Goal: Task Accomplishment & Management: Manage account settings

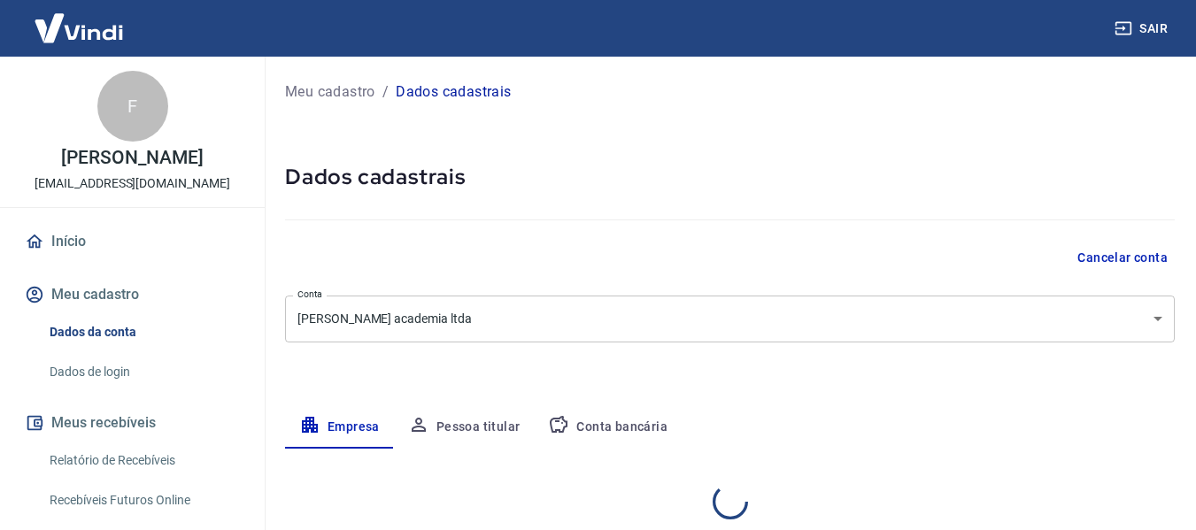
select select "MG"
select select "business"
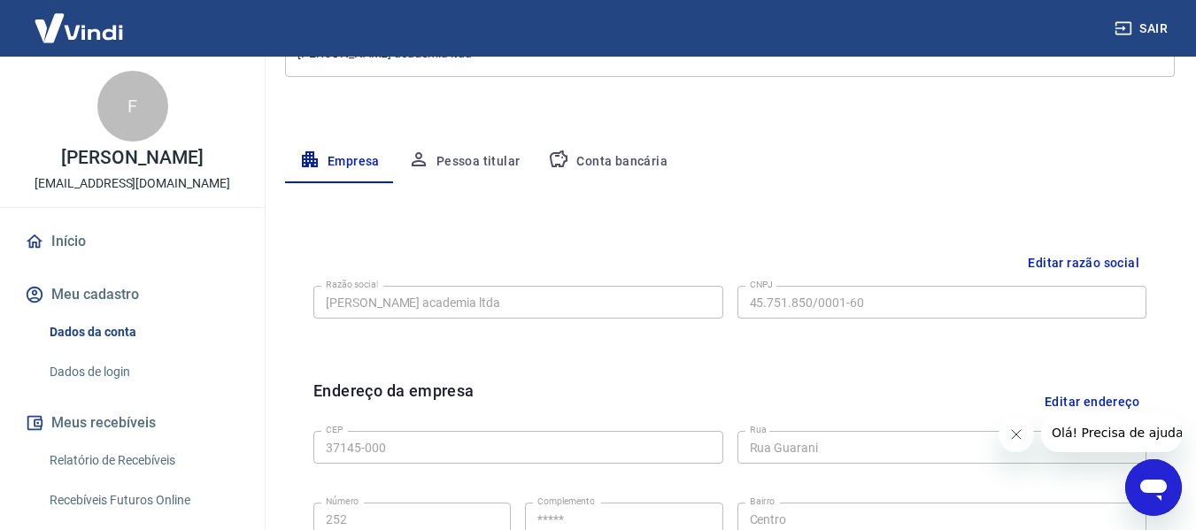
scroll to position [354, 0]
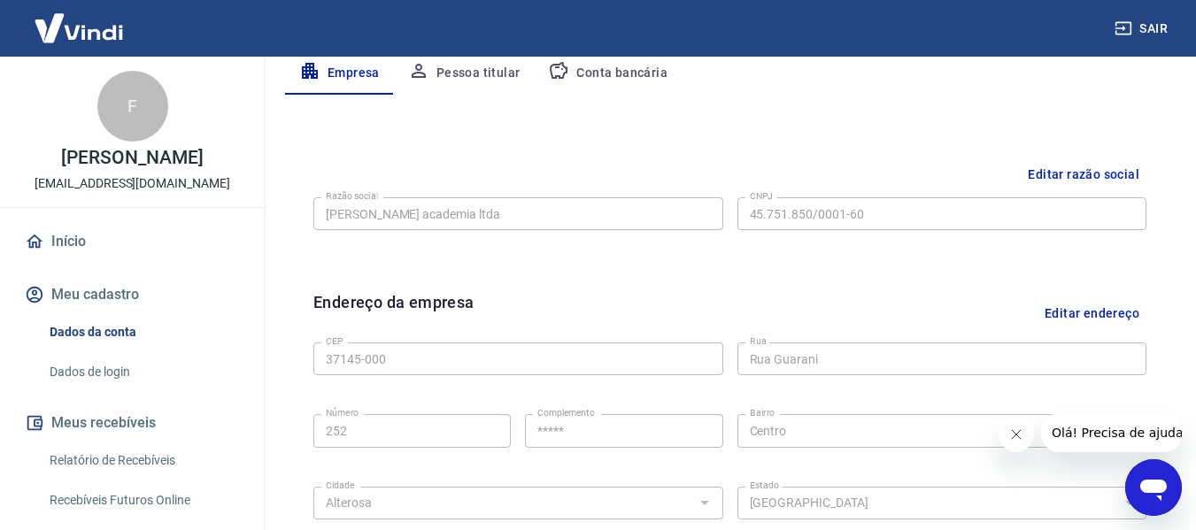
click at [1105, 314] on button "Editar endereço" at bounding box center [1092, 312] width 109 height 45
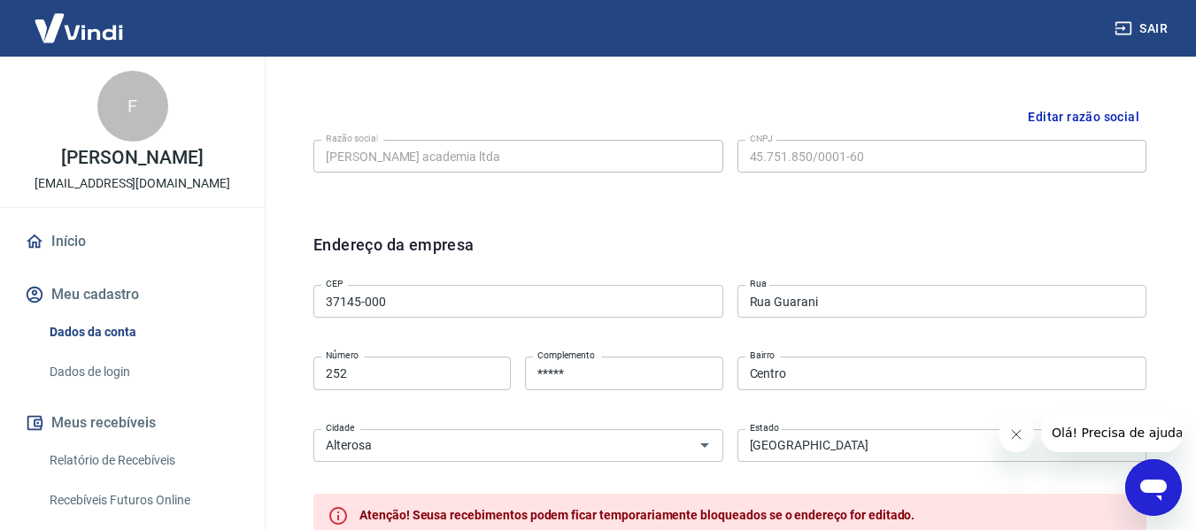
scroll to position [323, 0]
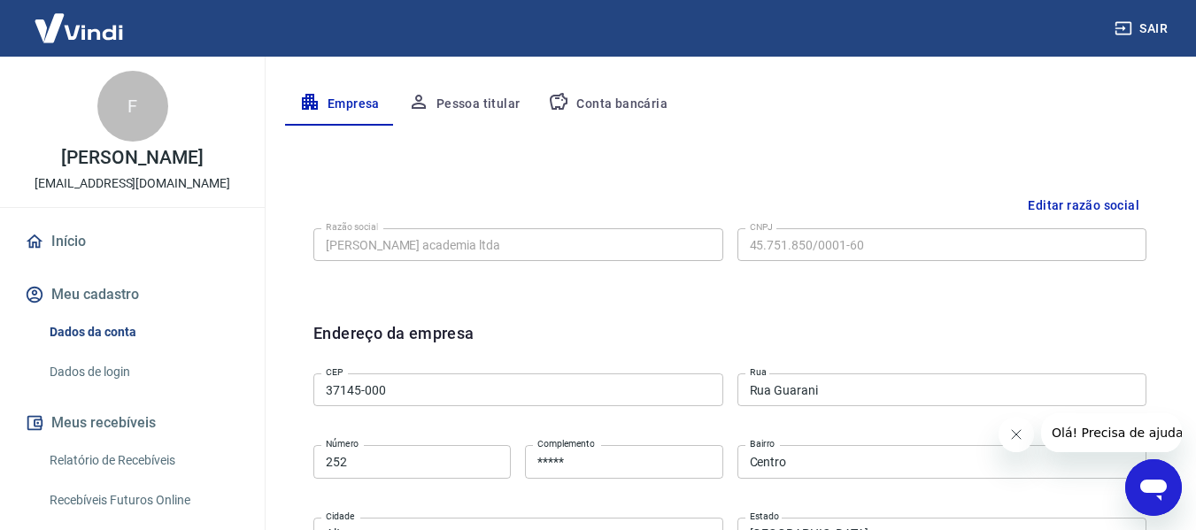
click at [617, 104] on button "Conta bancária" at bounding box center [608, 104] width 148 height 42
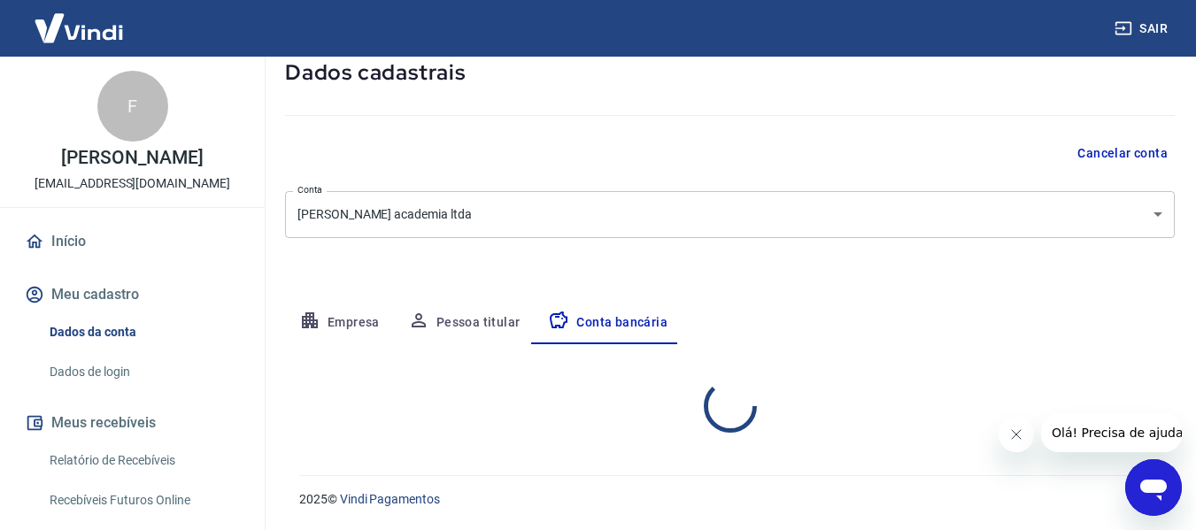
select select "1"
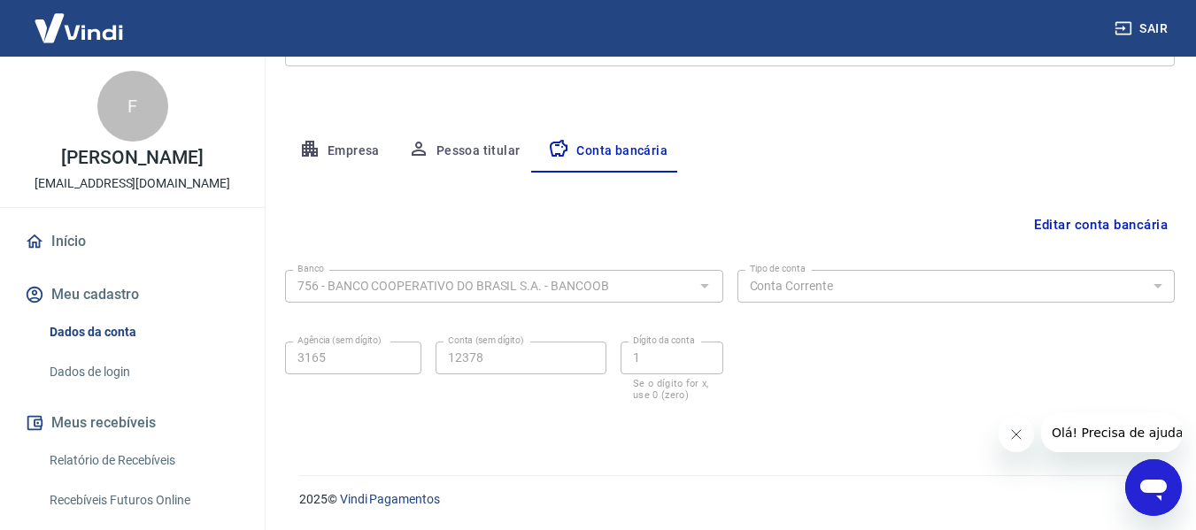
scroll to position [0, 0]
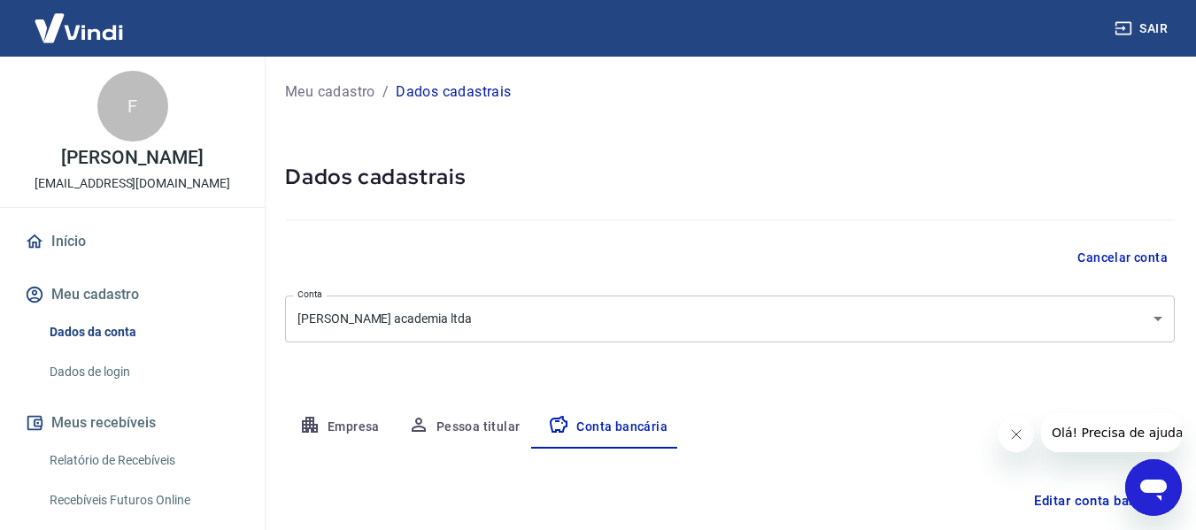
click at [73, 35] on img at bounding box center [78, 28] width 115 height 54
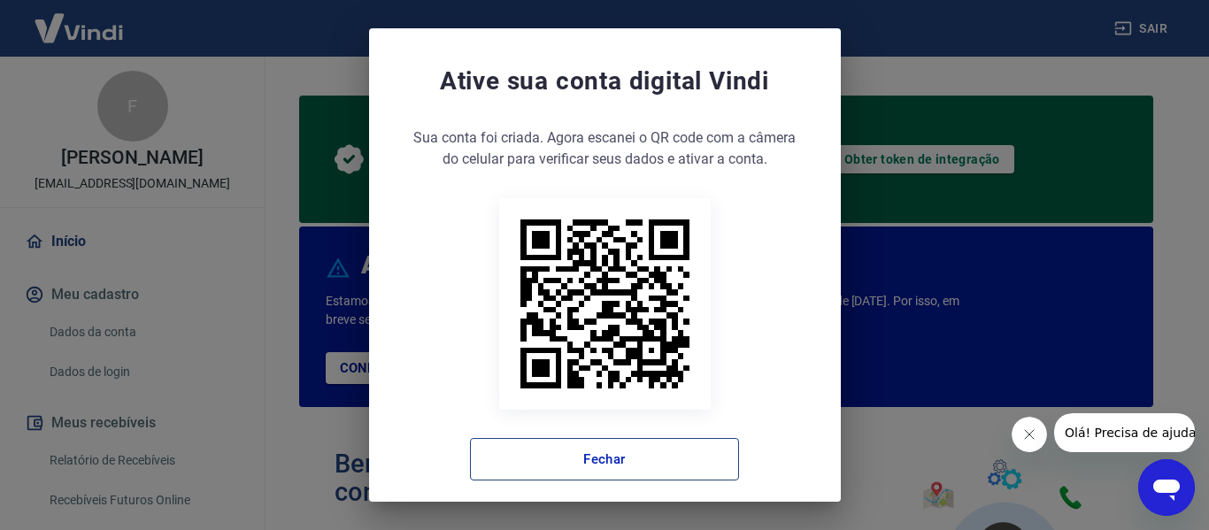
click at [629, 461] on button "Fechar" at bounding box center [604, 459] width 269 height 42
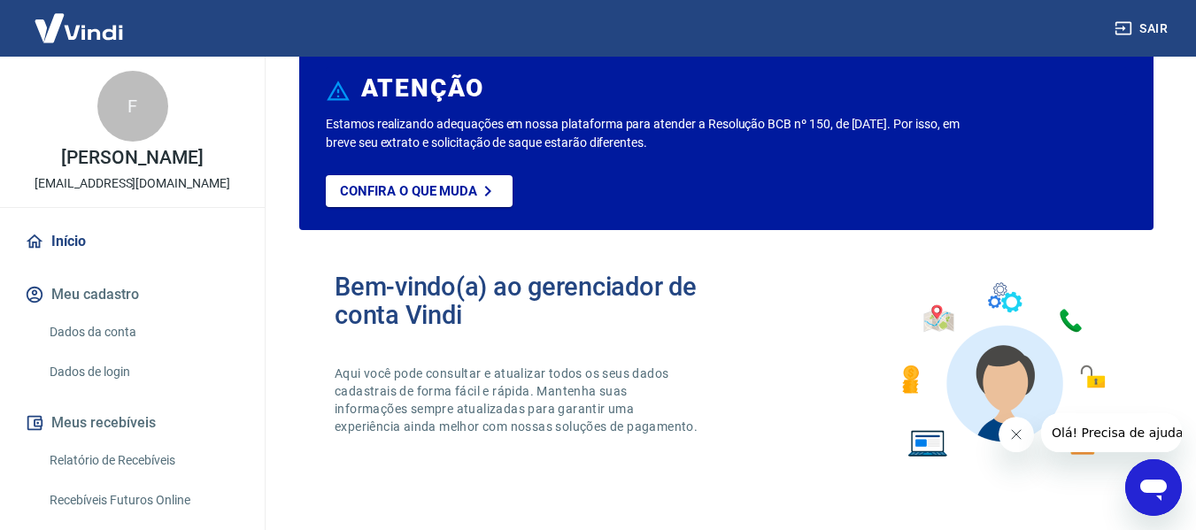
scroll to position [266, 0]
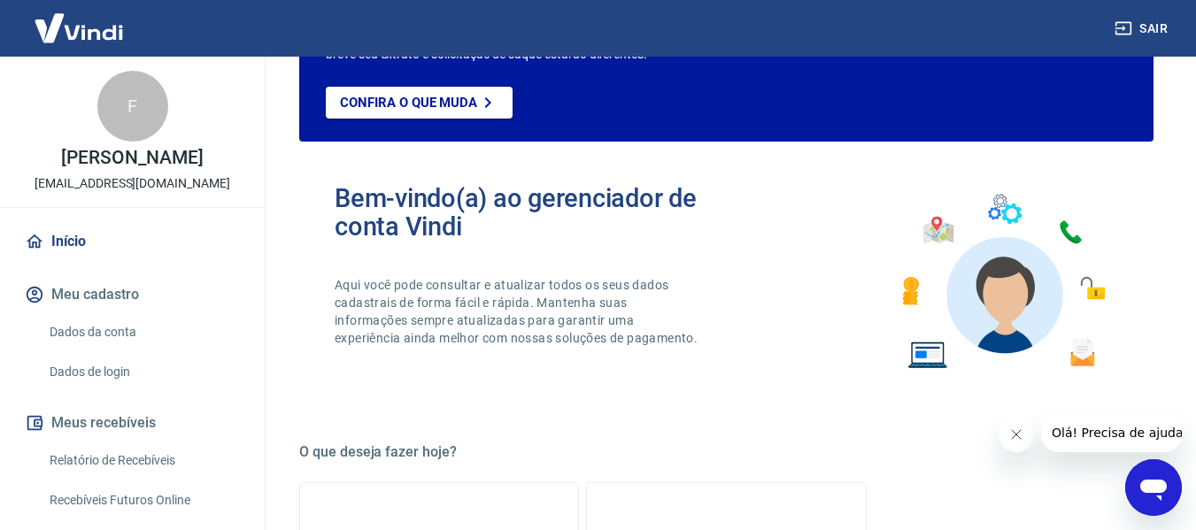
click at [67, 260] on link "Início" at bounding box center [132, 241] width 222 height 39
click at [97, 390] on link "Dados de login" at bounding box center [142, 372] width 201 height 36
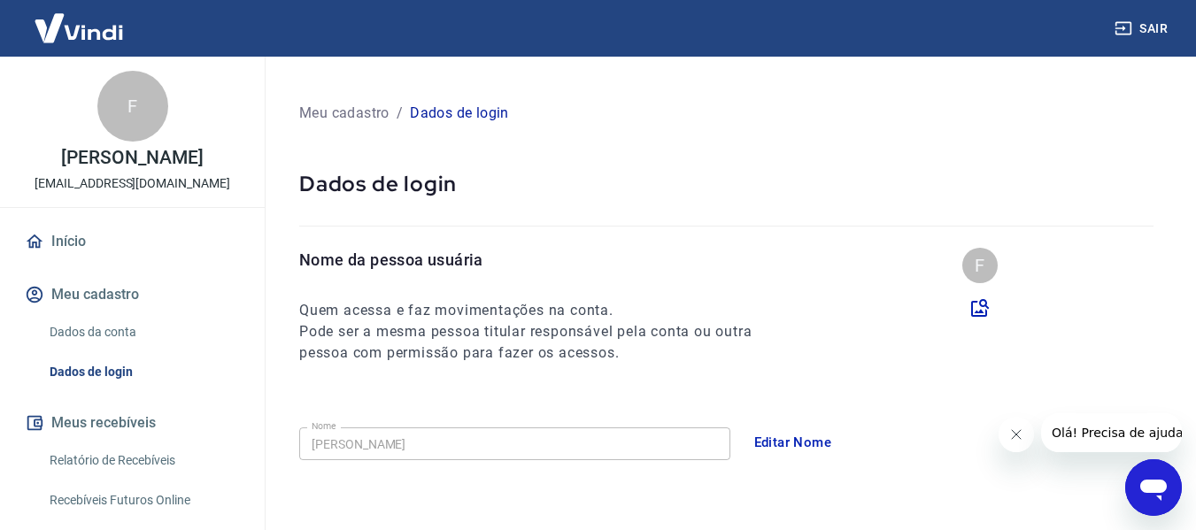
click at [525, 313] on h6 "Quem acessa e faz movimentações na conta." at bounding box center [541, 310] width 485 height 21
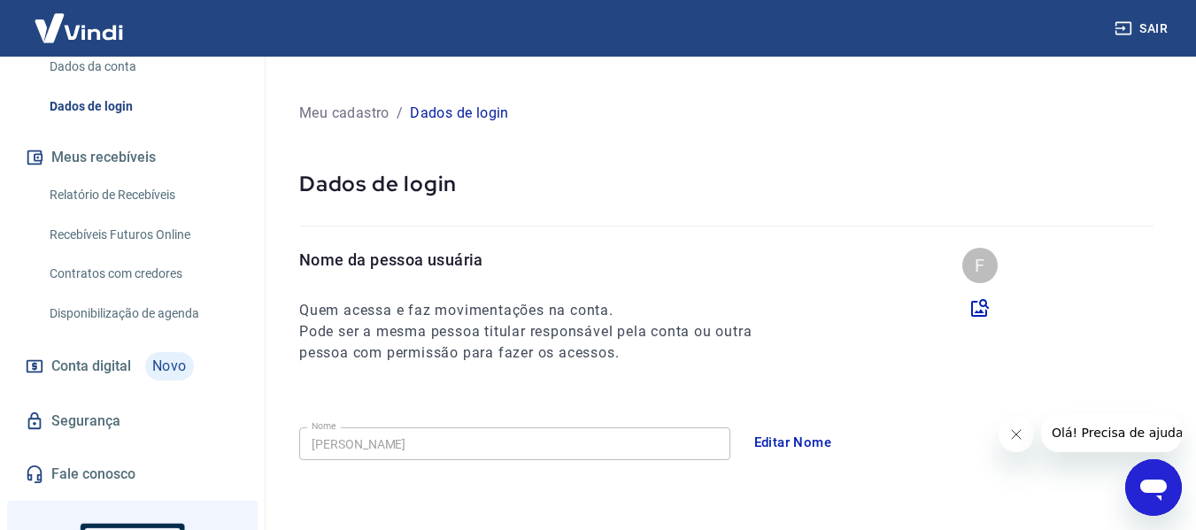
scroll to position [354, 0]
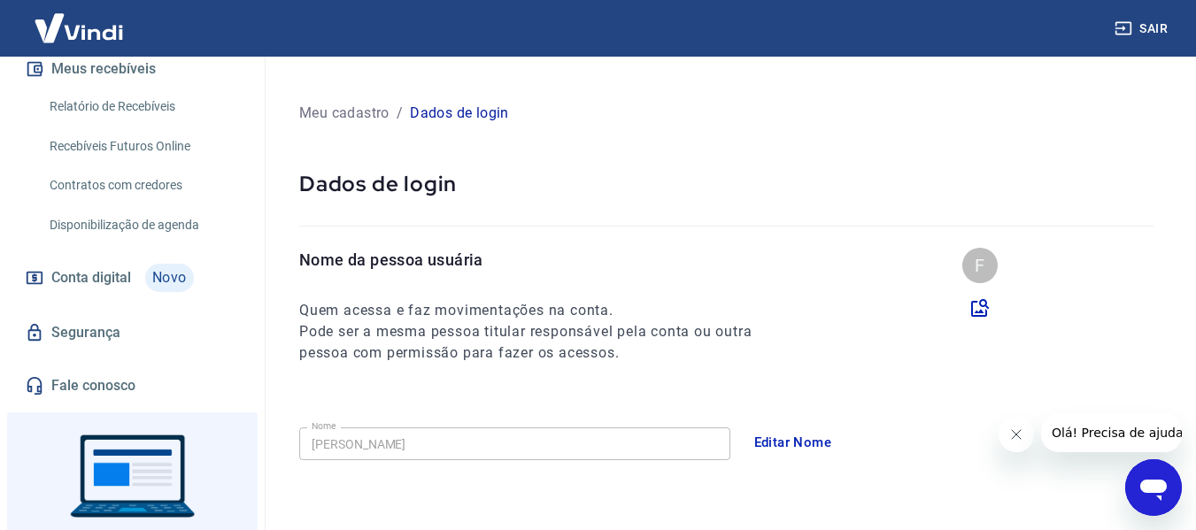
click at [98, 346] on link "Segurança" at bounding box center [132, 332] width 222 height 39
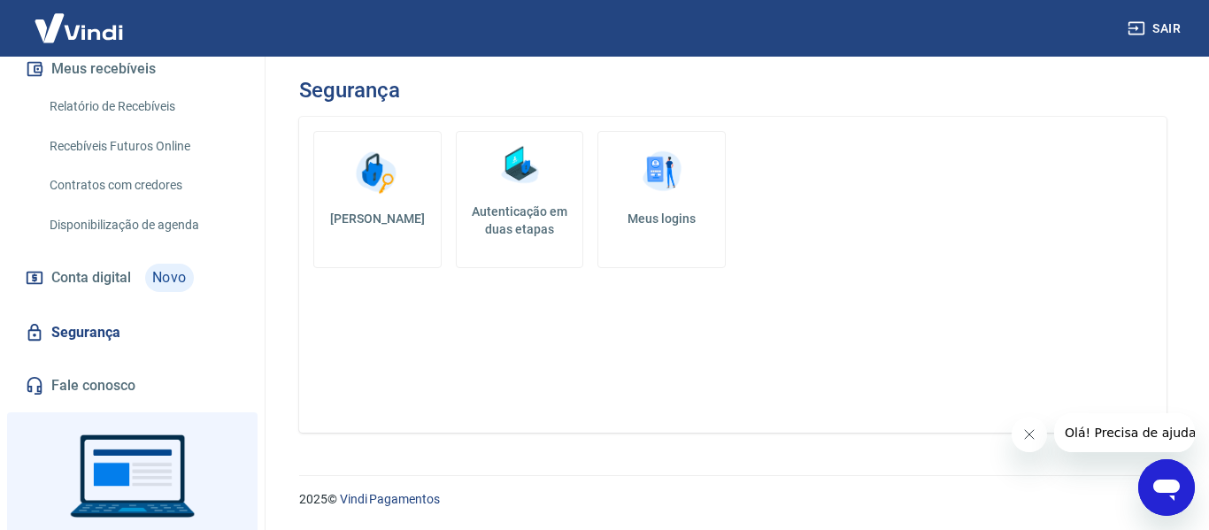
click at [514, 209] on h5 "Autenticação em duas etapas" at bounding box center [520, 220] width 112 height 35
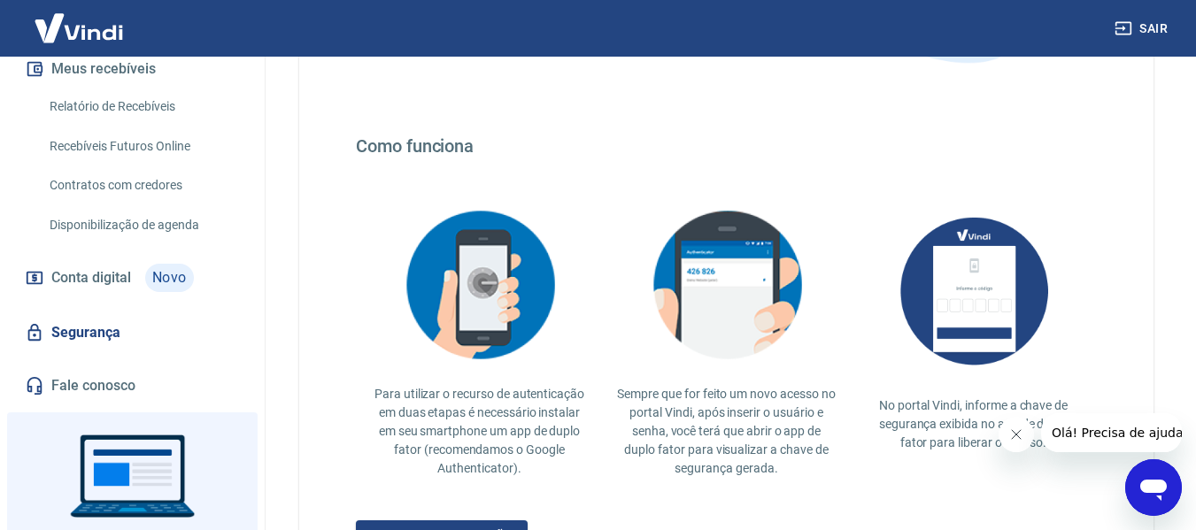
scroll to position [449, 0]
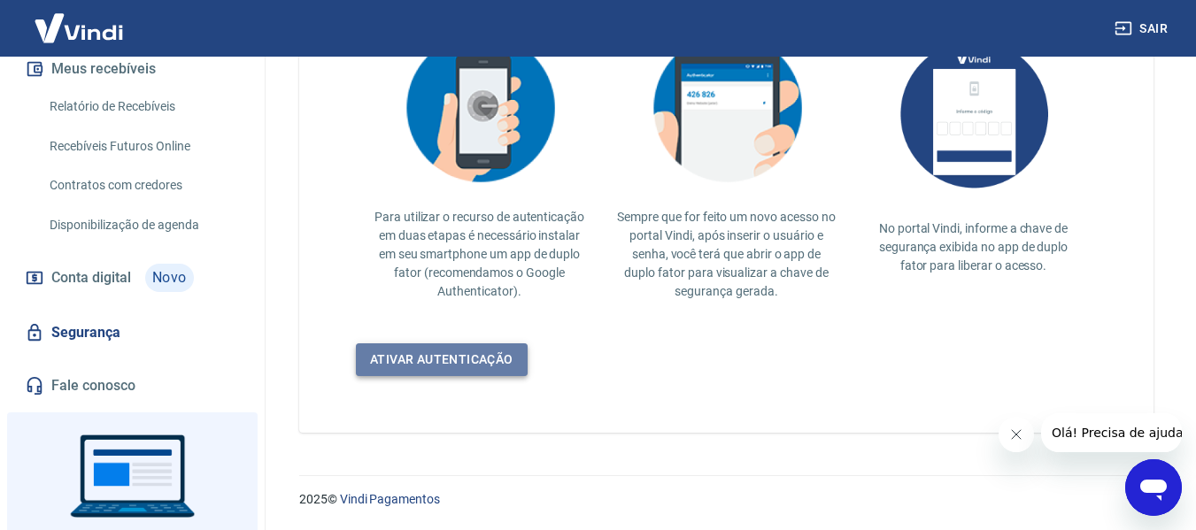
click at [466, 362] on link "Ativar autenticação" at bounding box center [442, 360] width 172 height 33
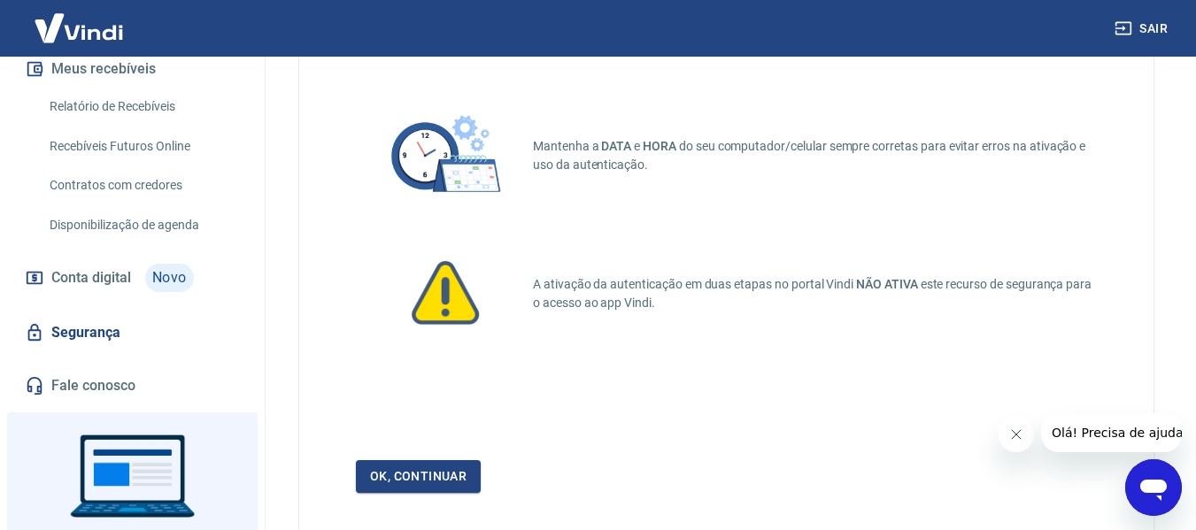
scroll to position [205, 0]
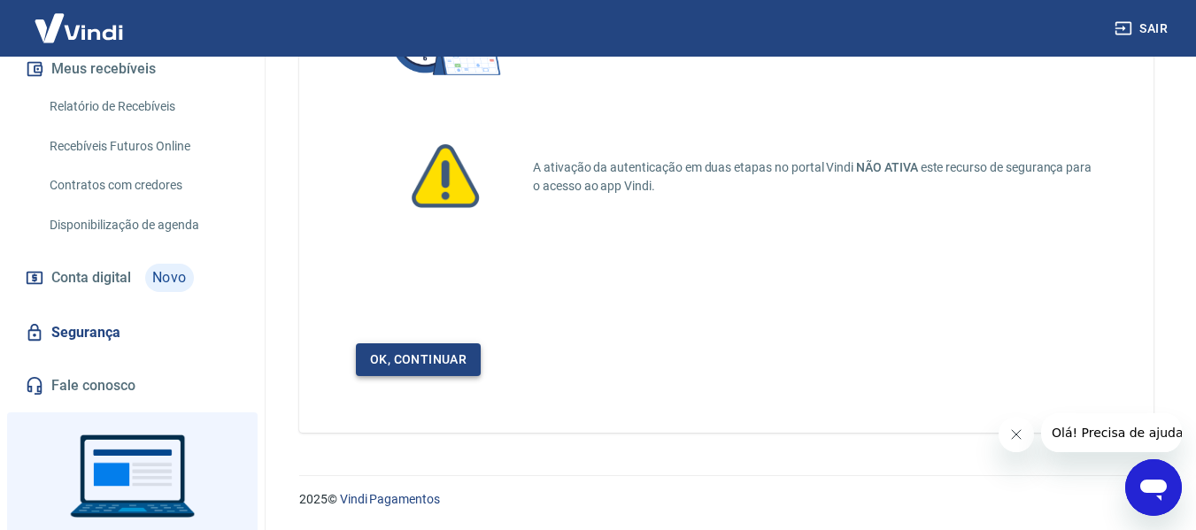
click at [425, 364] on link "Ok, continuar" at bounding box center [418, 360] width 125 height 33
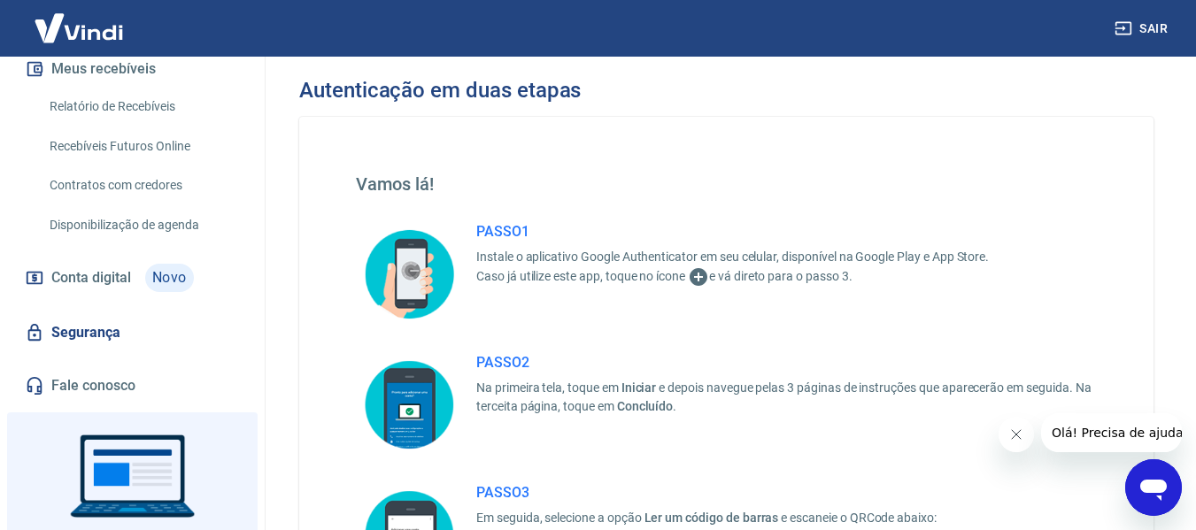
click at [685, 266] on p "Caso já utilize este app, toque no ícone e vá direto para o passo 3." at bounding box center [732, 276] width 513 height 21
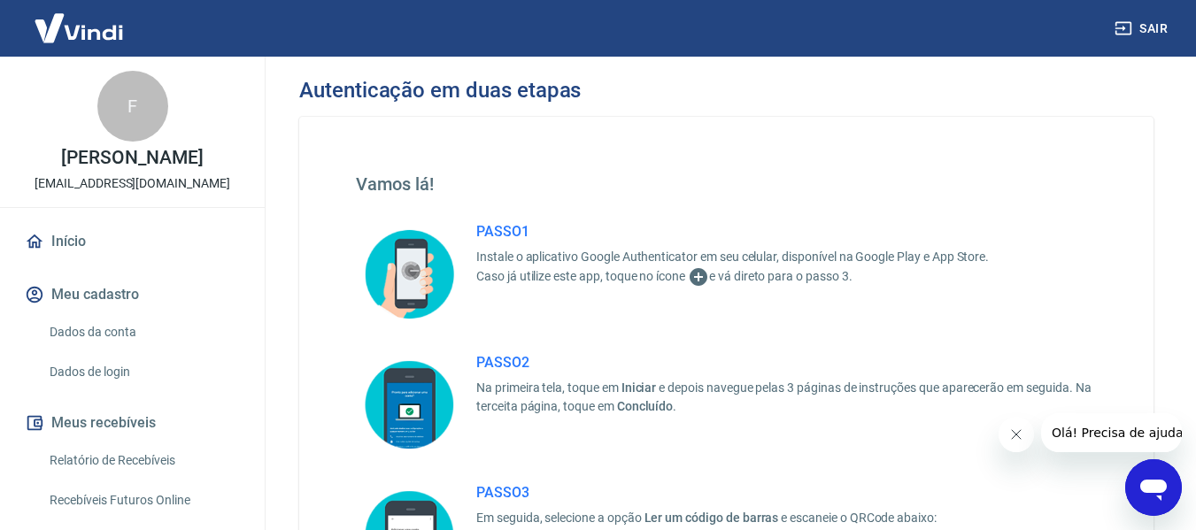
scroll to position [462, 0]
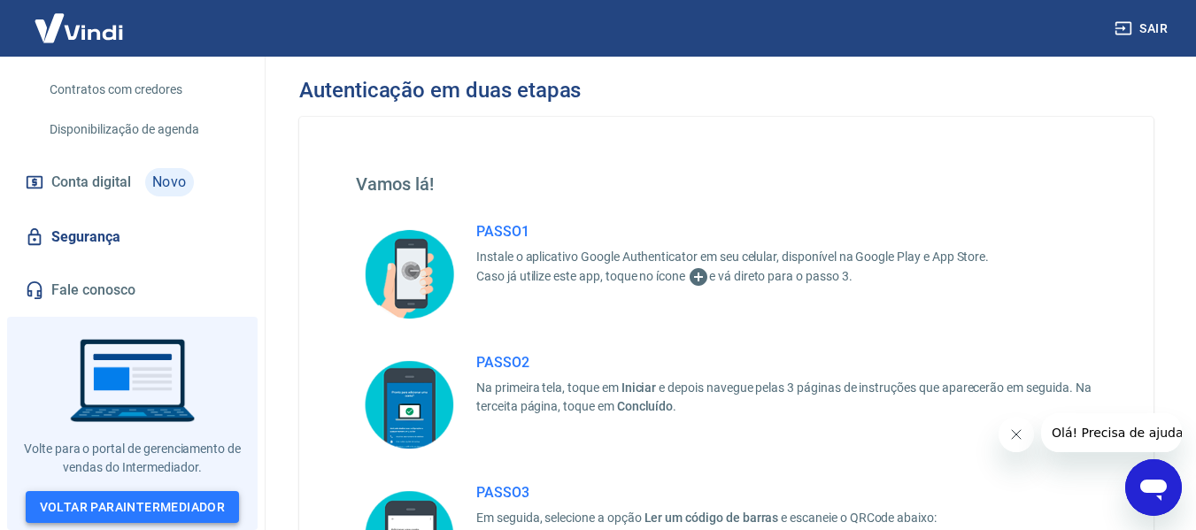
drag, startPoint x: 123, startPoint y: 502, endPoint x: 131, endPoint y: 497, distance: 9.6
click at [123, 503] on link "Voltar para Intermediador" at bounding box center [133, 507] width 214 height 33
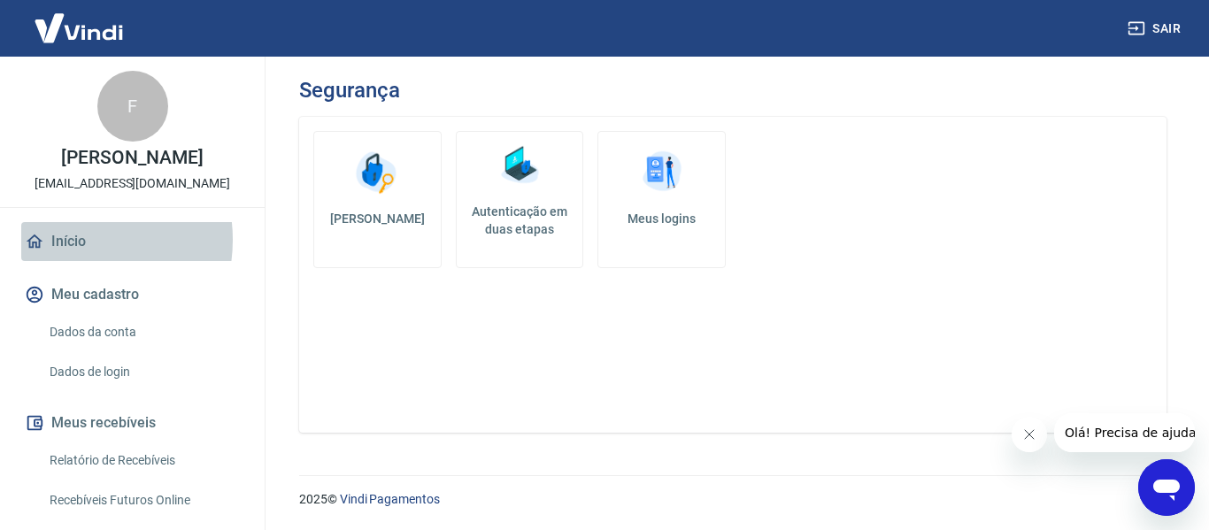
click at [70, 259] on link "Início" at bounding box center [132, 241] width 222 height 39
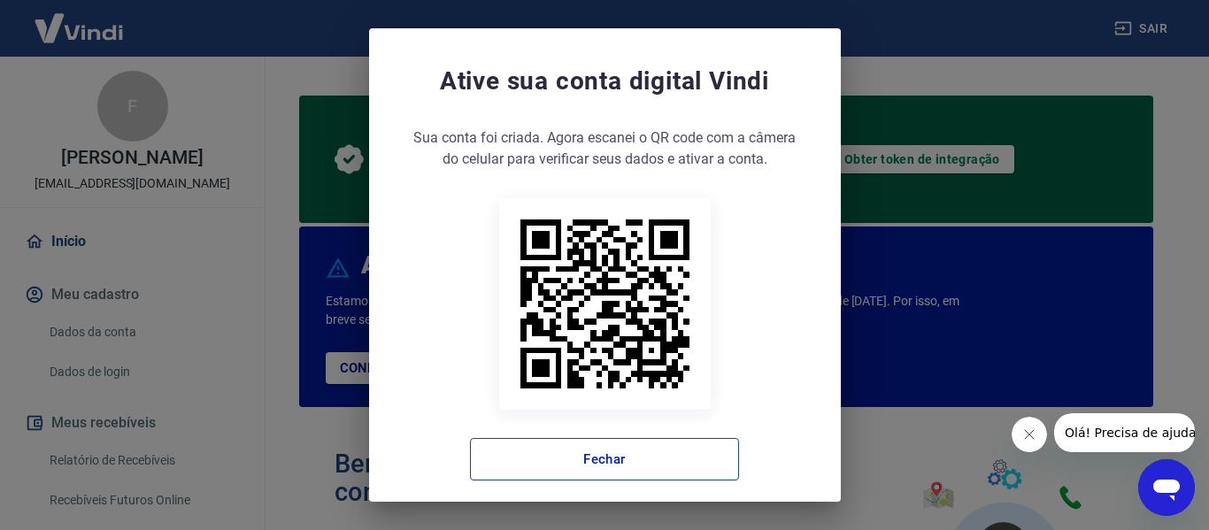
click at [606, 463] on button "Fechar" at bounding box center [604, 459] width 269 height 42
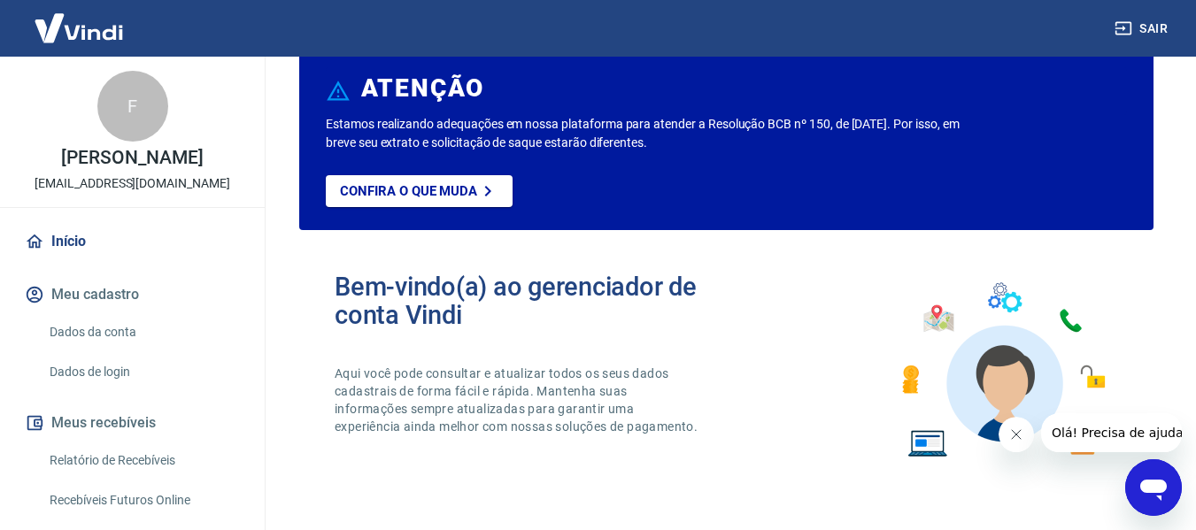
scroll to position [266, 0]
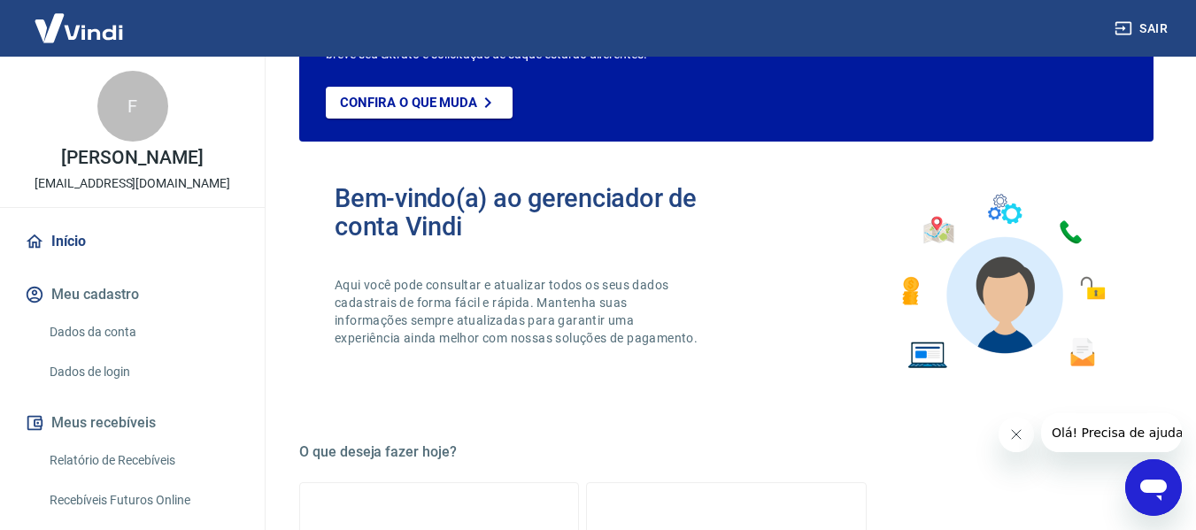
click at [1014, 437] on icon "Fechar mensagem da empresa" at bounding box center [1015, 435] width 14 height 14
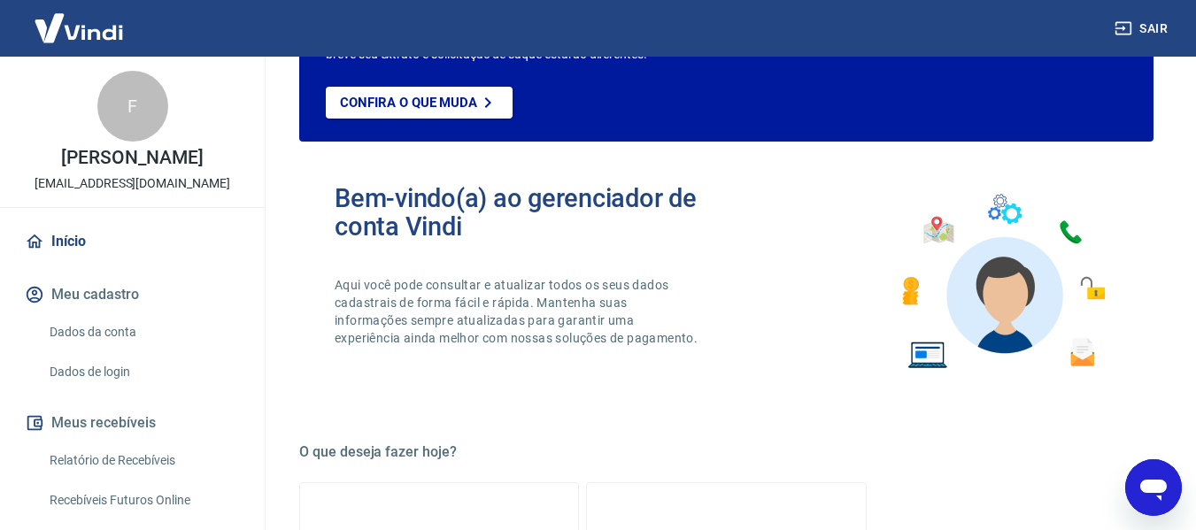
scroll to position [177, 0]
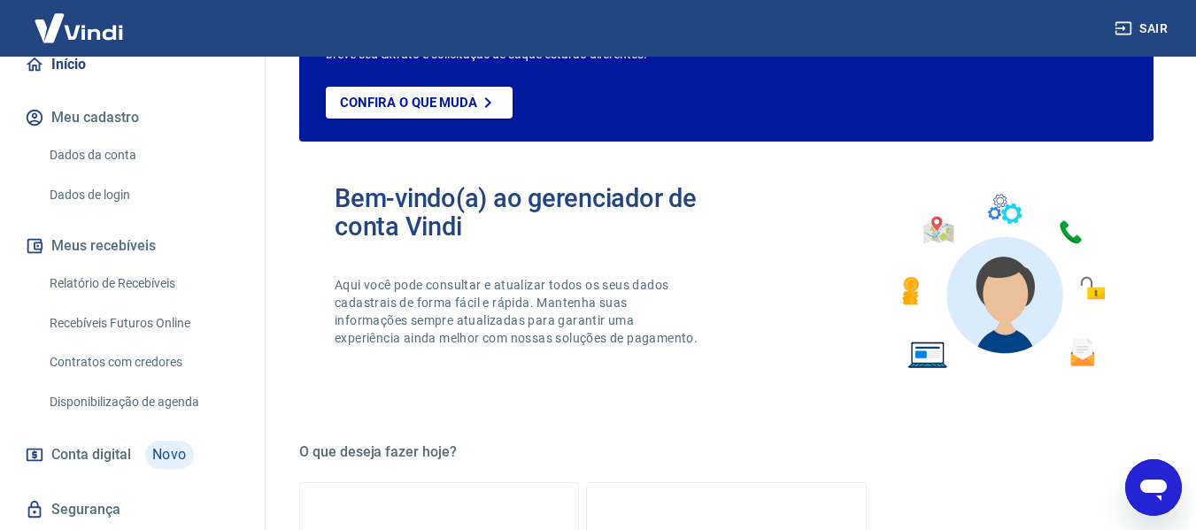
click at [111, 262] on button "Meus recebíveis" at bounding box center [132, 246] width 222 height 39
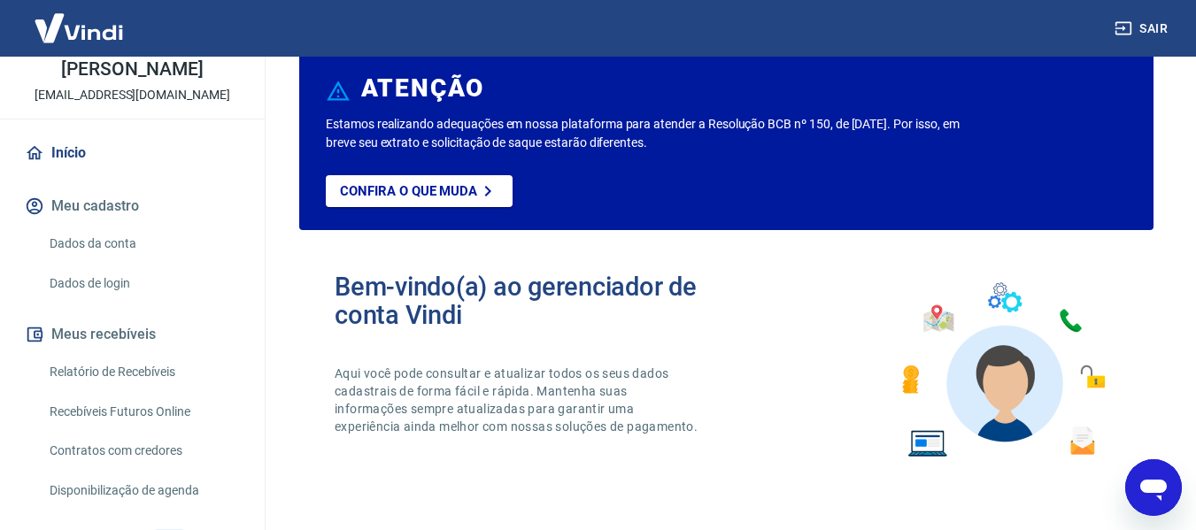
scroll to position [0, 0]
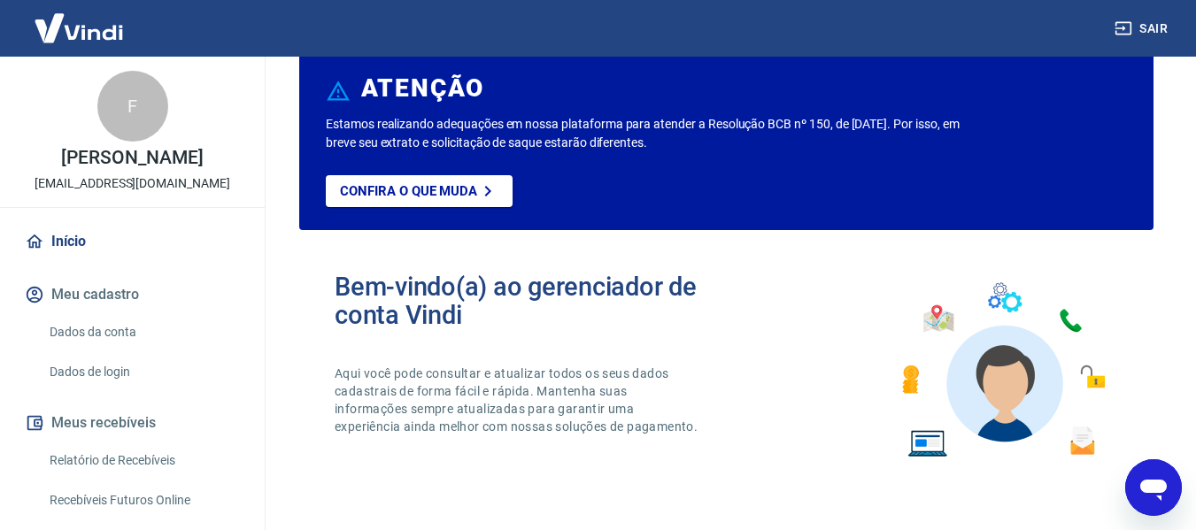
click at [93, 26] on img at bounding box center [78, 28] width 115 height 54
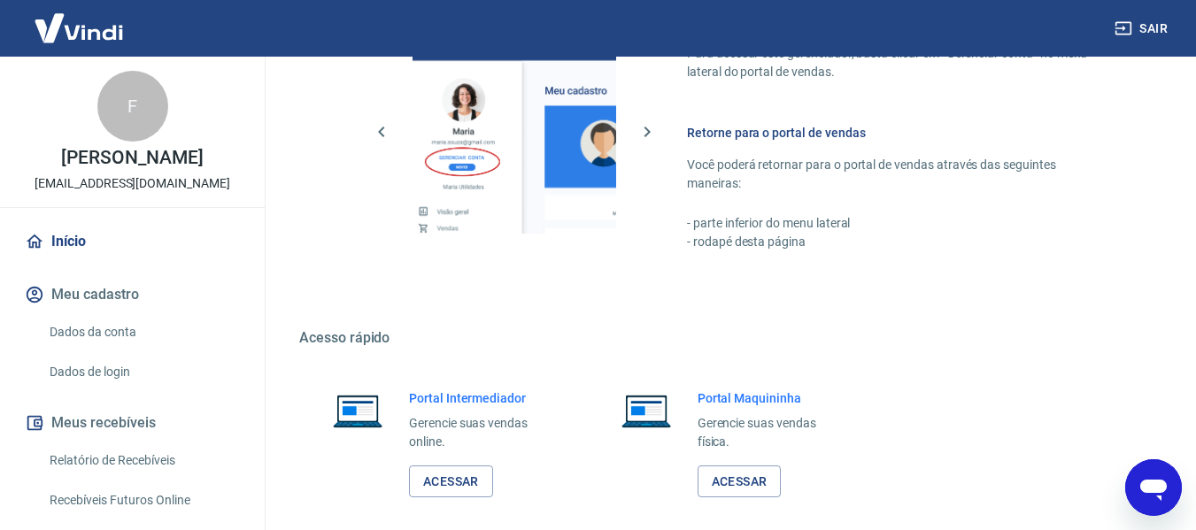
scroll to position [1237, 0]
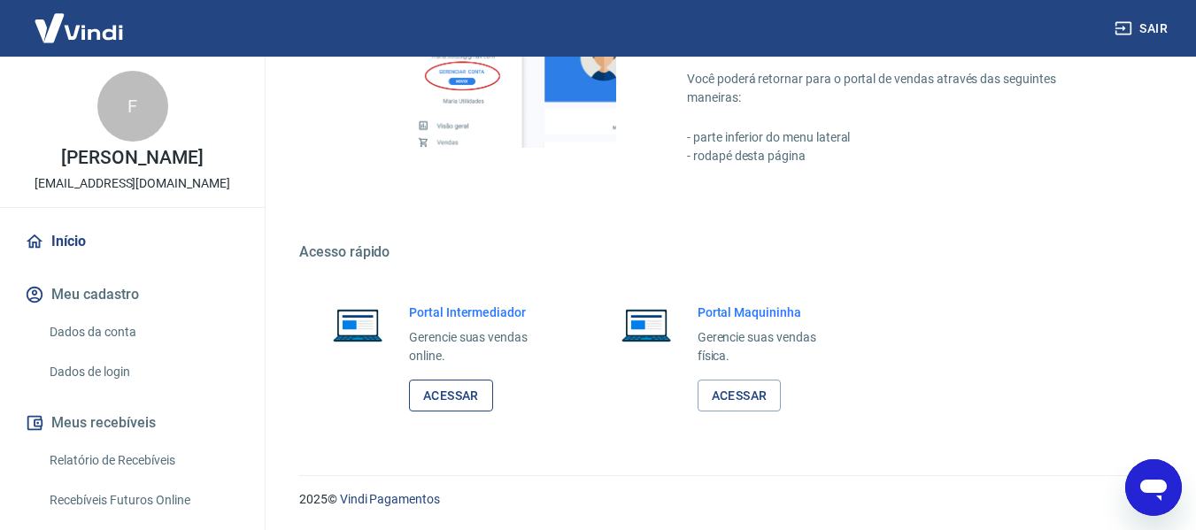
click at [457, 398] on link "Acessar" at bounding box center [451, 396] width 84 height 33
click at [731, 399] on link "Acessar" at bounding box center [740, 396] width 84 height 33
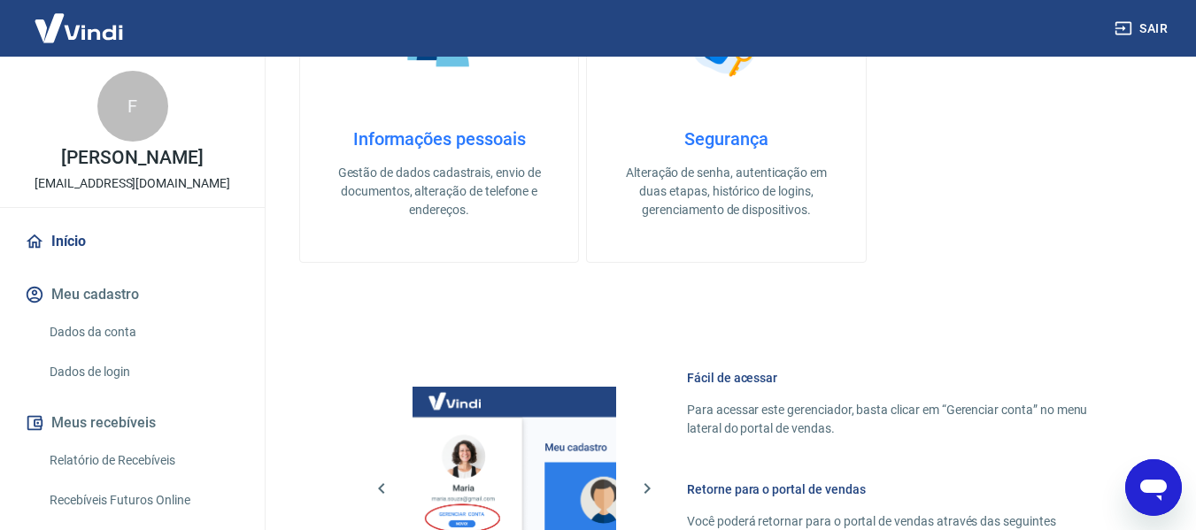
scroll to position [529, 0]
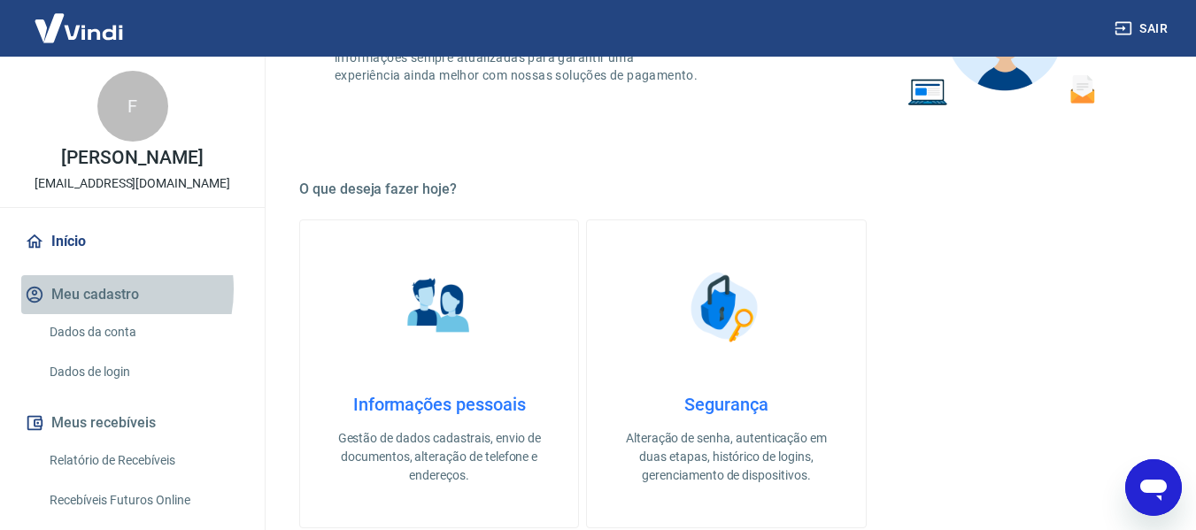
click at [90, 308] on button "Meu cadastro" at bounding box center [132, 294] width 222 height 39
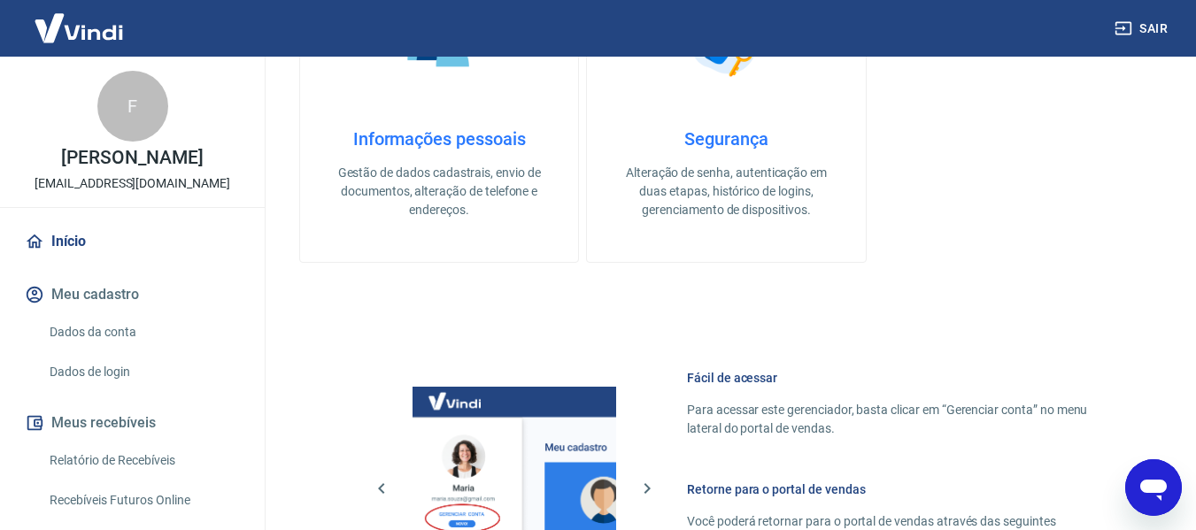
scroll to position [1148, 0]
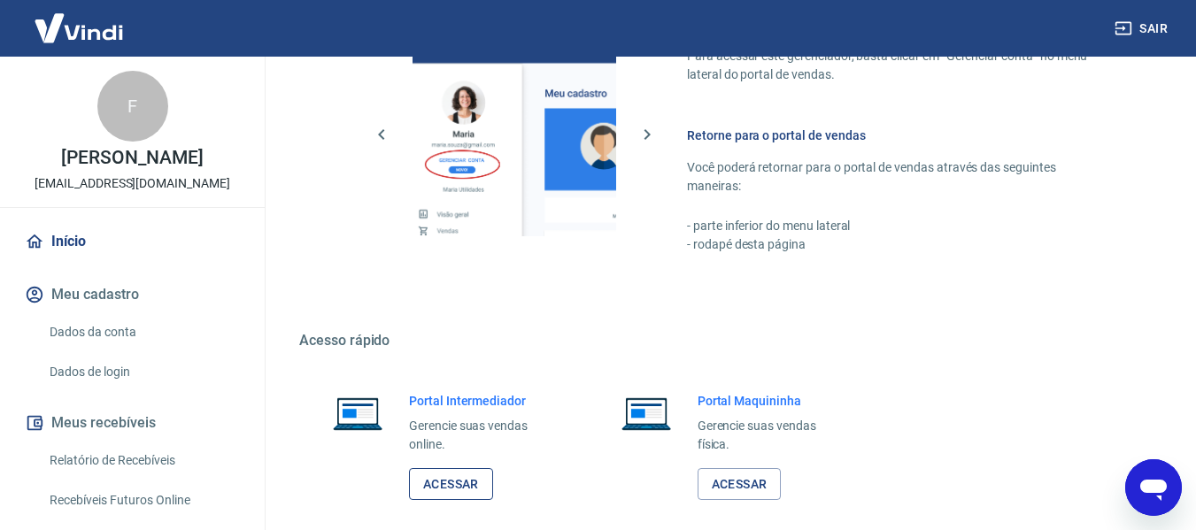
click at [460, 490] on link "Acessar" at bounding box center [451, 484] width 84 height 33
